Goal: Task Accomplishment & Management: Manage account settings

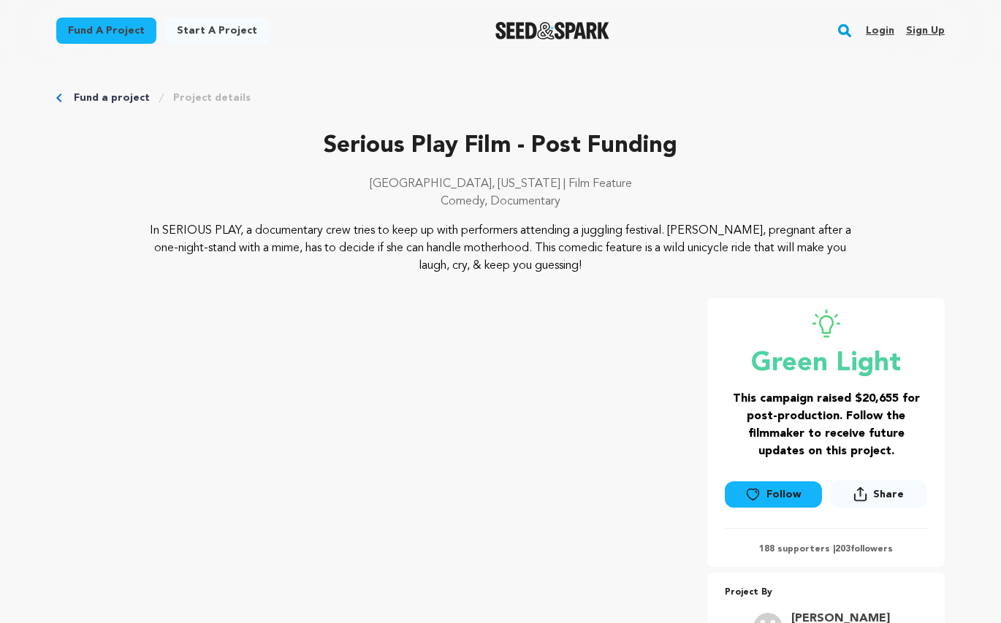
click at [882, 26] on link "Login" at bounding box center [880, 30] width 28 height 23
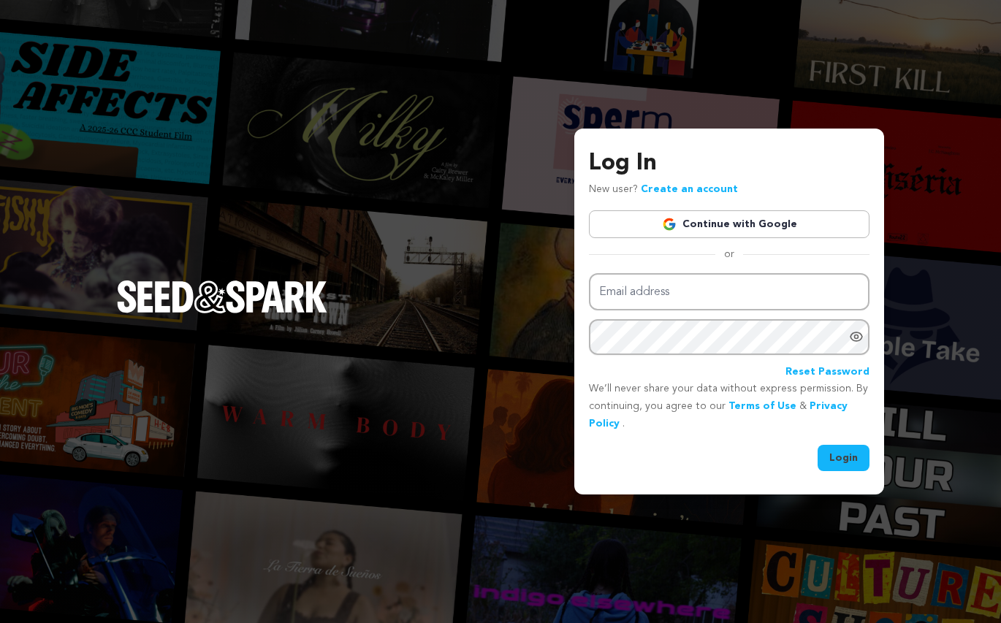
click at [706, 221] on link "Continue with Google" at bounding box center [729, 224] width 281 height 28
